Goal: Information Seeking & Learning: Learn about a topic

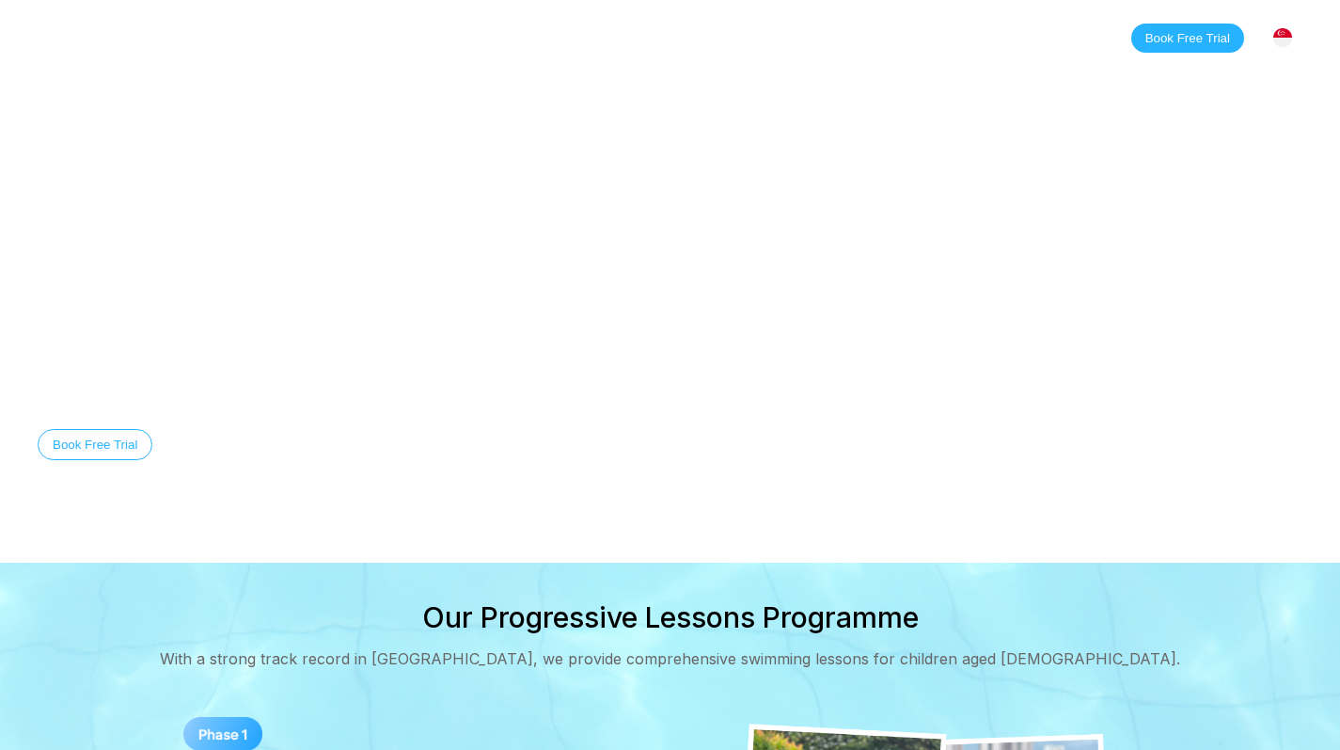
click at [491, 54] on div "Home Classes About Locations [PERSON_NAME][GEOGRAPHIC_DATA] Clementi [GEOGRAPHI…" at bounding box center [670, 37] width 1340 height 75
click at [497, 43] on link "Blog" at bounding box center [497, 37] width 70 height 19
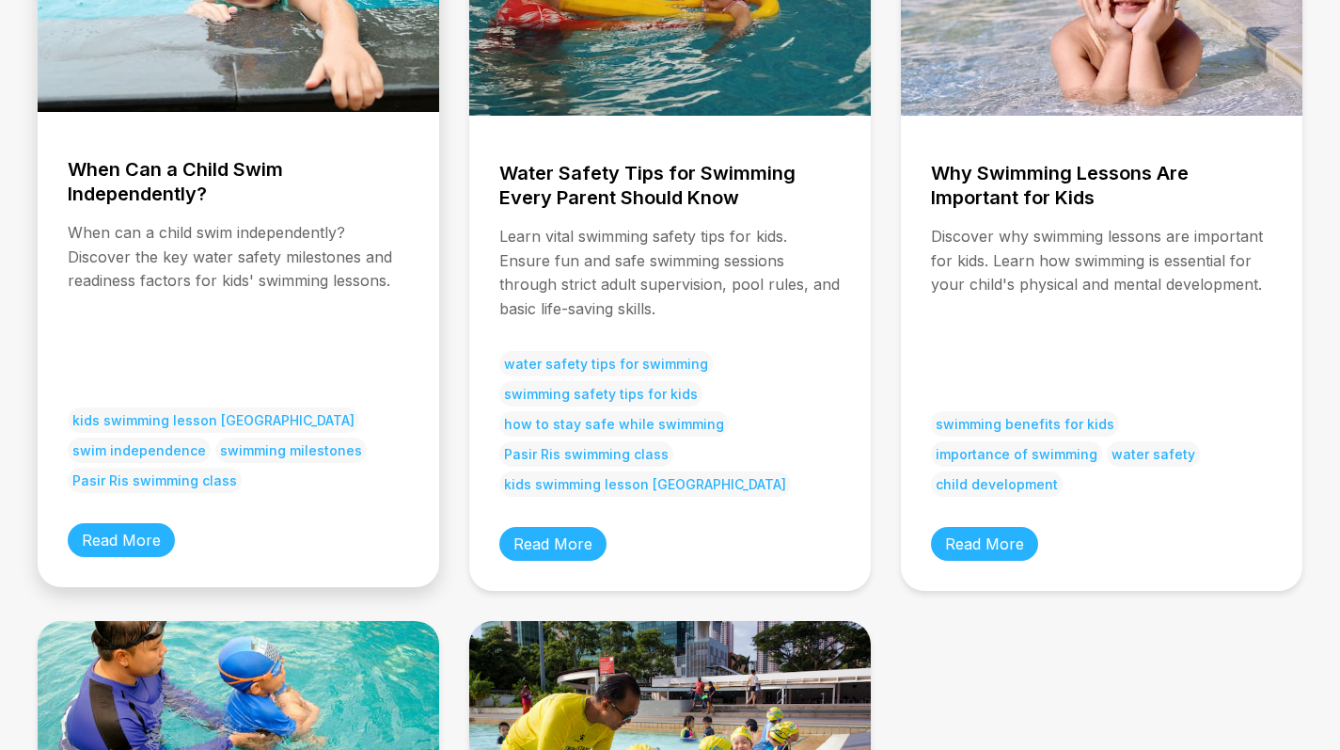
scroll to position [483, 0]
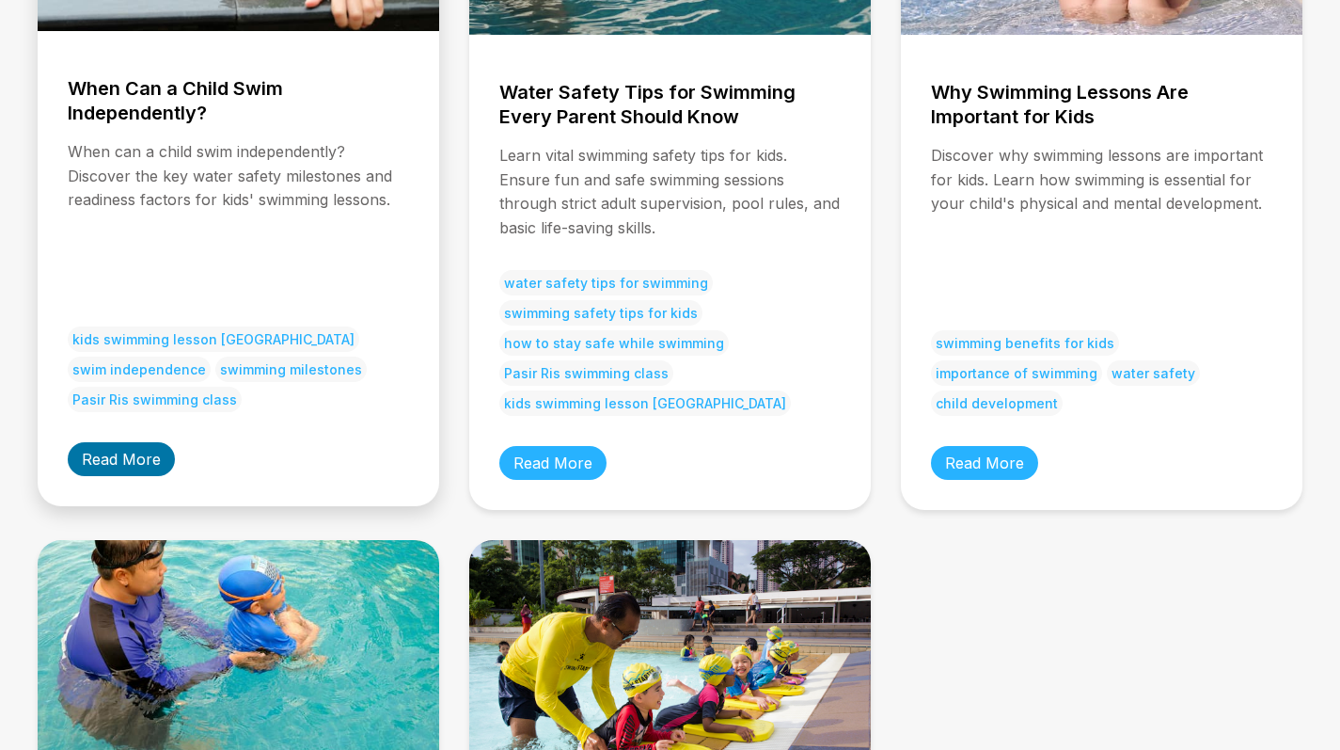
click at [122, 449] on link "Read More" at bounding box center [121, 459] width 107 height 34
